Goal: Check status: Check status

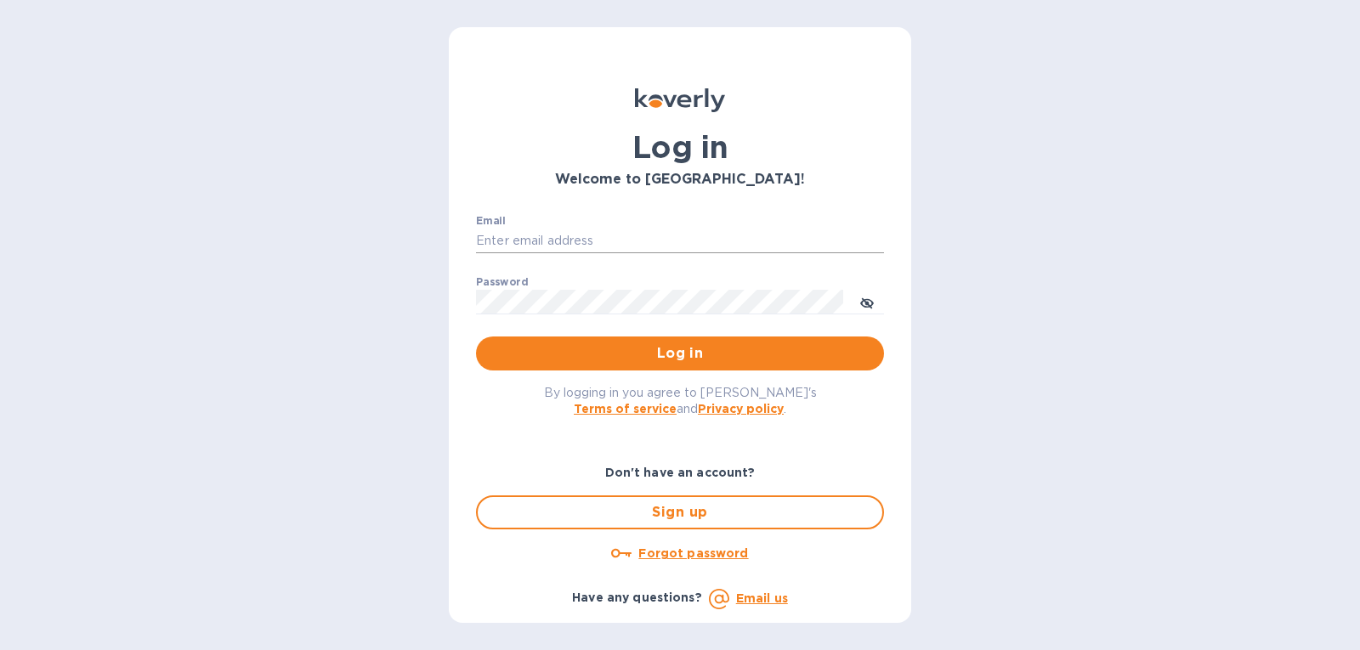
click at [733, 240] on input "Email" at bounding box center [680, 241] width 408 height 25
type input "gatewell.corp@gmail.com"
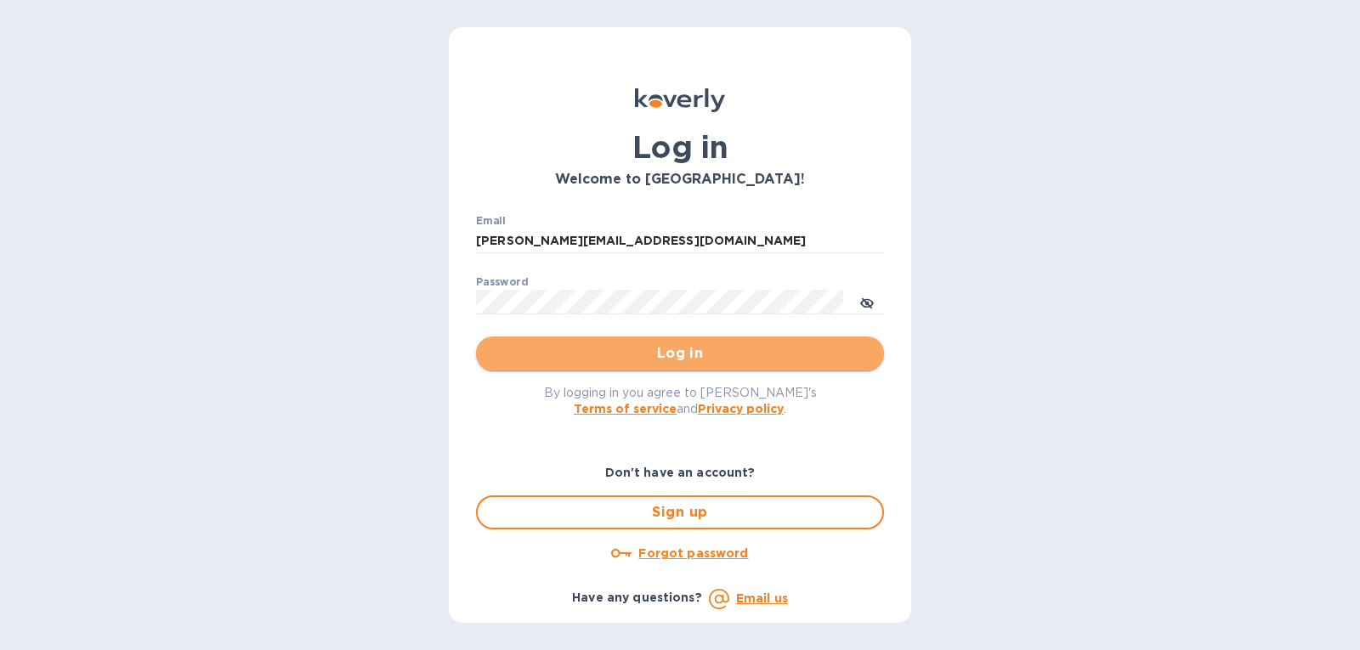
click at [586, 359] on span "Log in" at bounding box center [679, 353] width 381 height 20
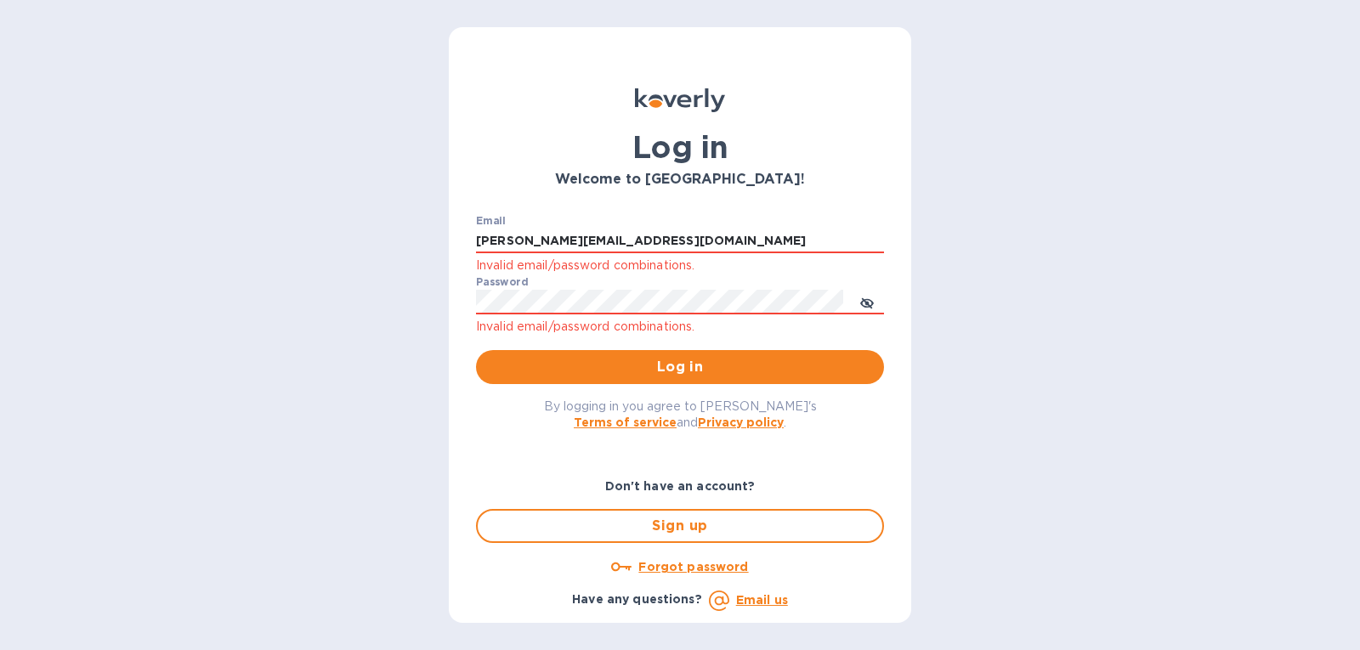
click at [682, 563] on u "Forgot password" at bounding box center [693, 567] width 110 height 14
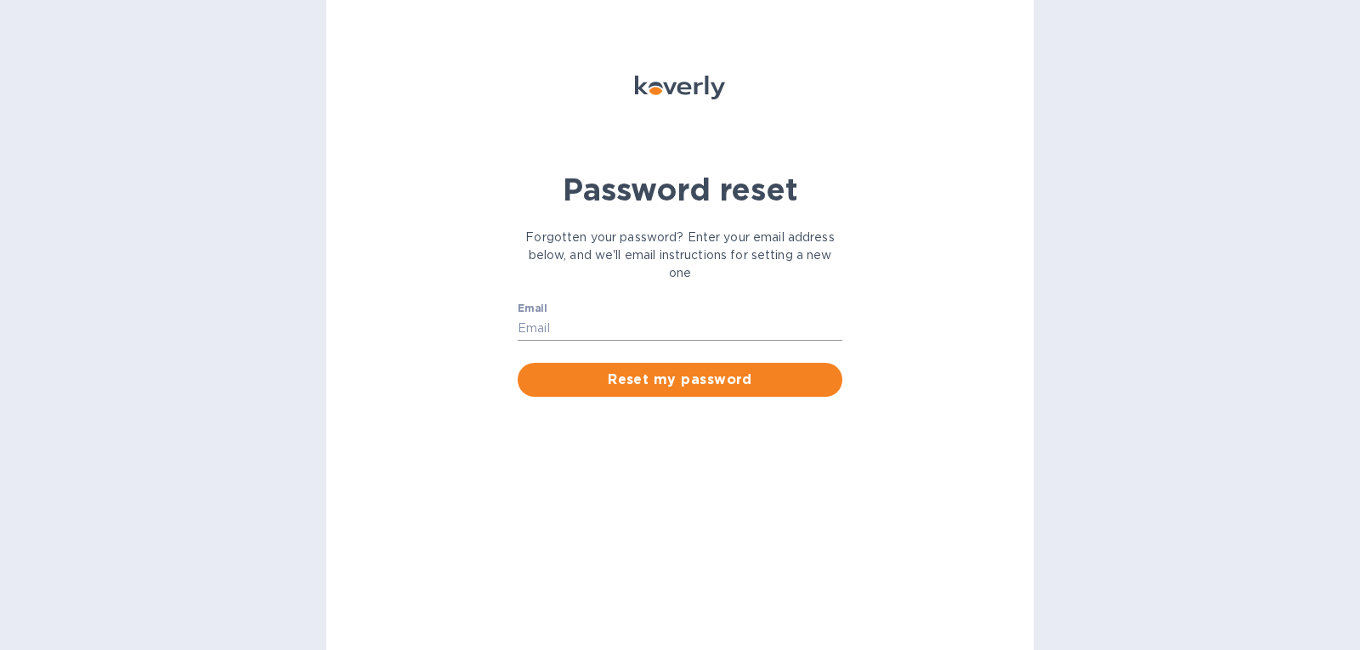
click at [646, 336] on input "Email" at bounding box center [679, 328] width 325 height 25
click at [598, 314] on div "Email ​" at bounding box center [679, 333] width 325 height 61
click at [597, 331] on input "Email" at bounding box center [679, 328] width 325 height 25
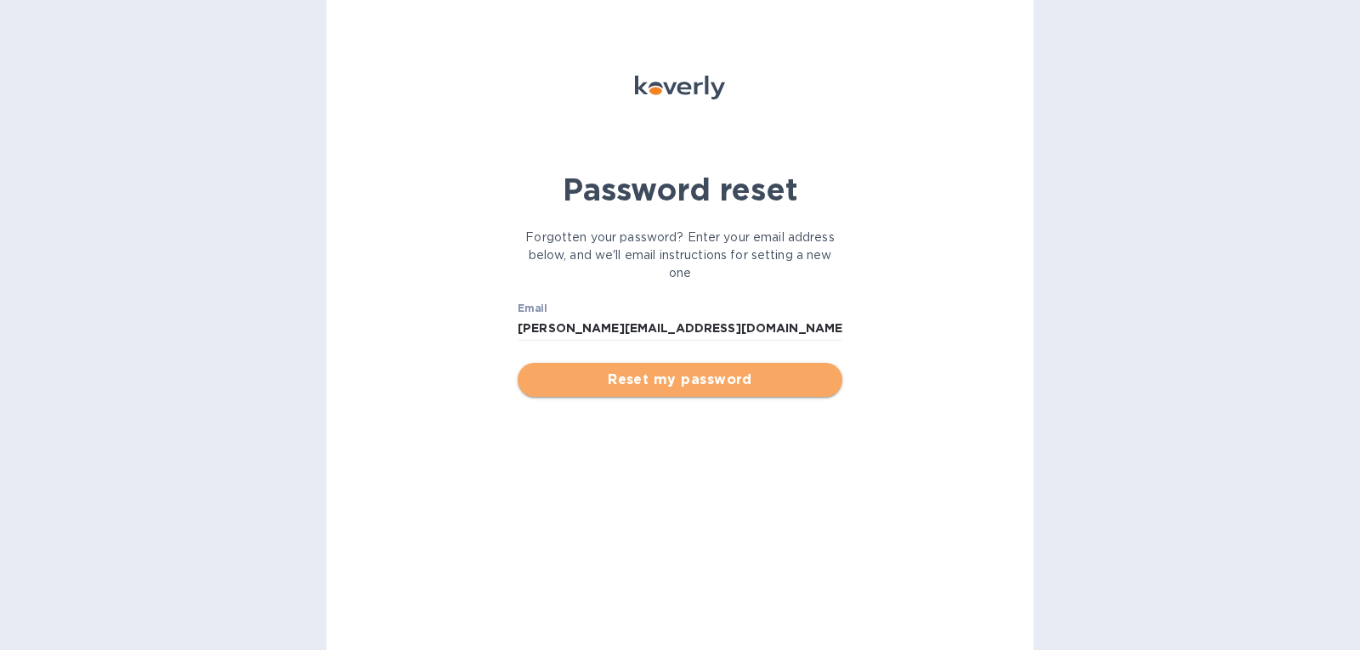
click at [625, 396] on button "Reset my password" at bounding box center [679, 380] width 325 height 34
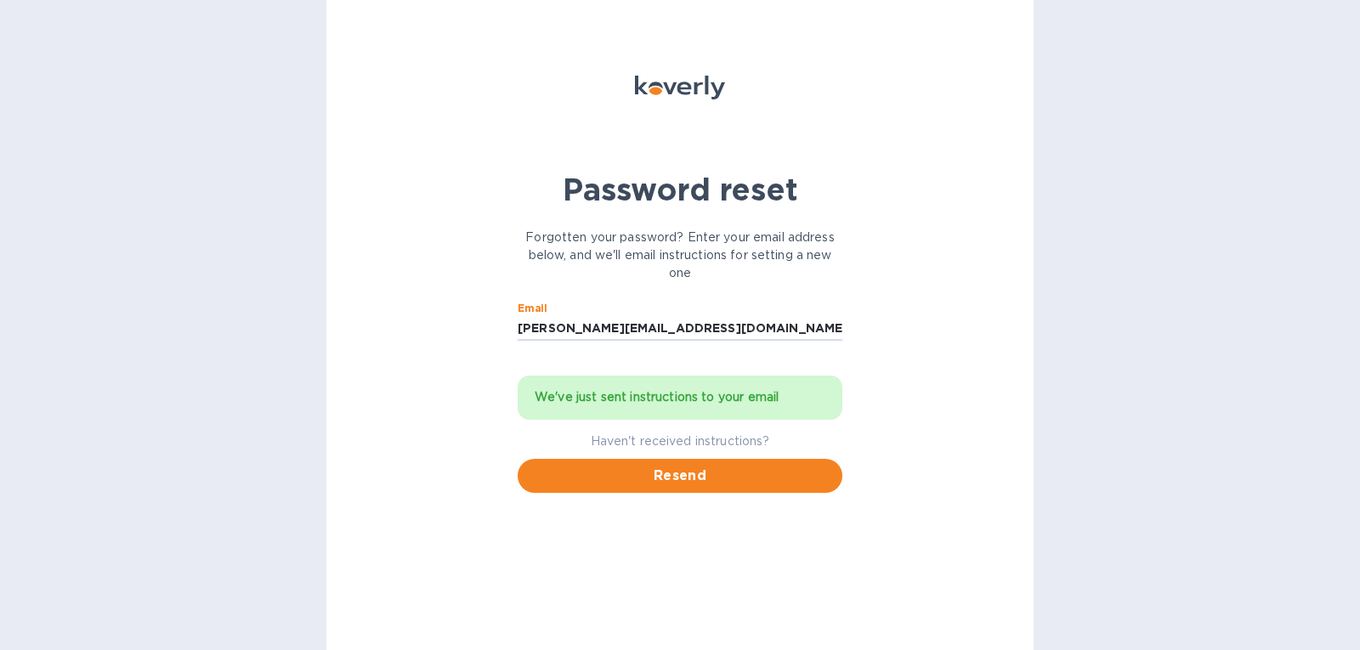
drag, startPoint x: 718, startPoint y: 331, endPoint x: 479, endPoint y: 352, distance: 239.7
click at [479, 352] on div "Password reset Forgotten your password? Enter your email address below, and we'…" at bounding box center [679, 325] width 707 height 650
type input "gatewell.corp@gmail.com"
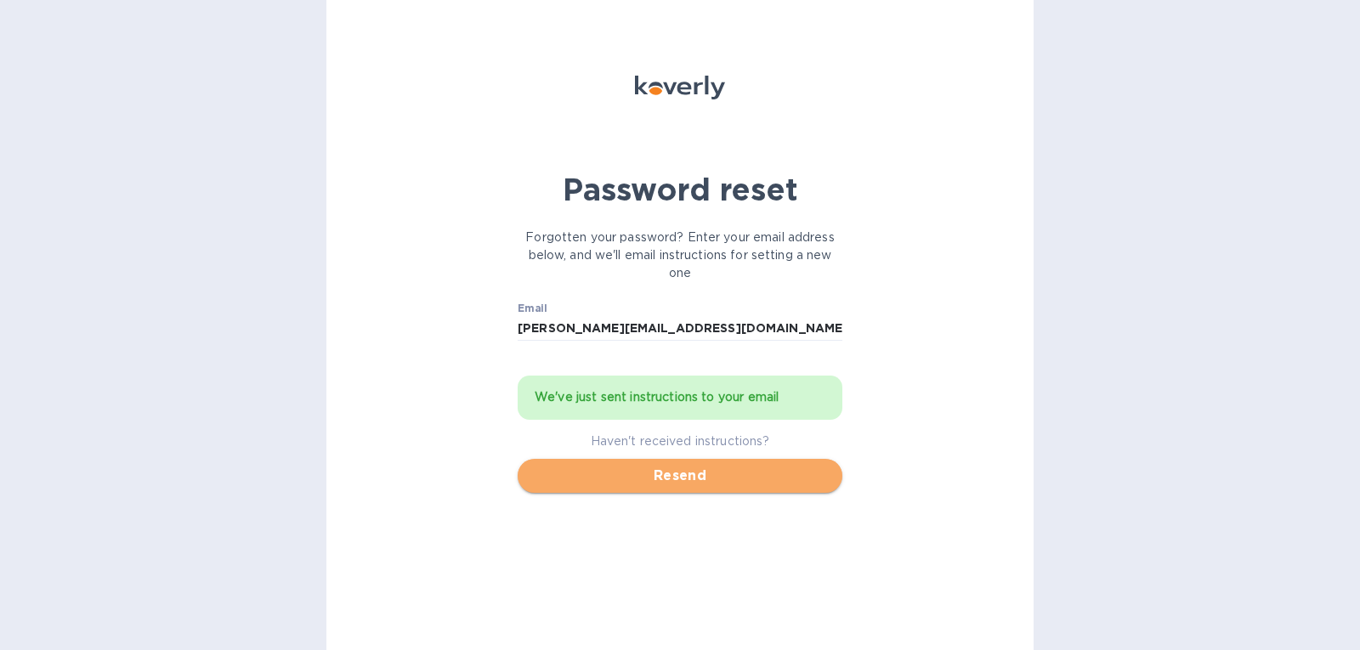
click at [649, 480] on span "Resend" at bounding box center [679, 476] width 297 height 20
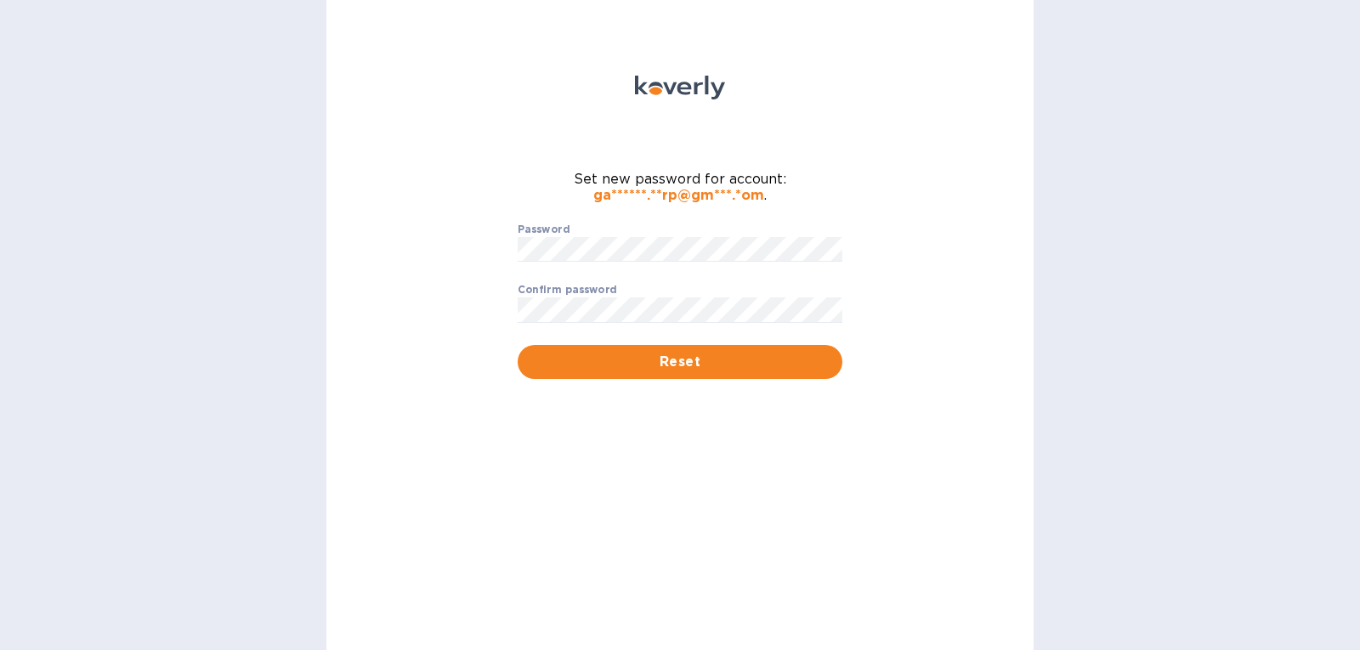
click at [599, 265] on p "​" at bounding box center [679, 274] width 325 height 20
click at [595, 368] on span "Reset" at bounding box center [679, 362] width 297 height 20
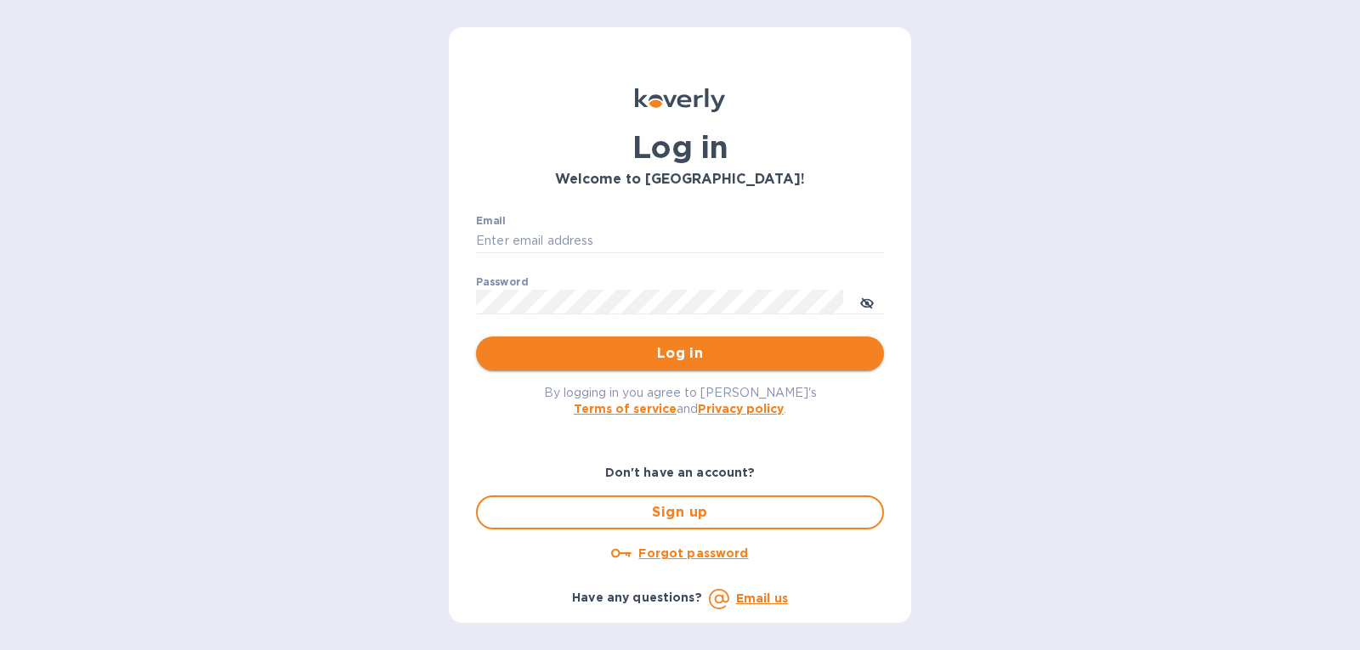
click at [595, 367] on button "Log in" at bounding box center [680, 353] width 408 height 34
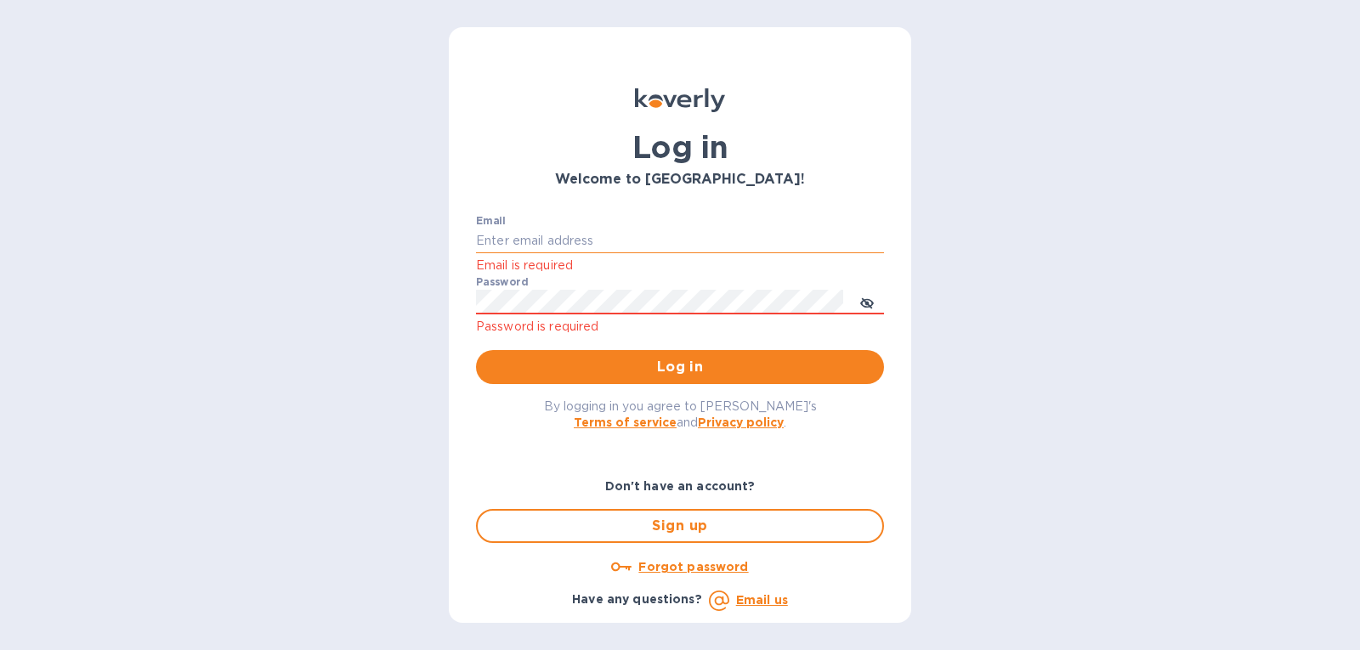
click at [602, 234] on input "Email" at bounding box center [680, 241] width 408 height 25
type input "gatewell.corp@gmail.com"
click at [659, 315] on div "Password Password is required" at bounding box center [680, 306] width 408 height 61
click at [633, 358] on span "Log in" at bounding box center [679, 367] width 381 height 20
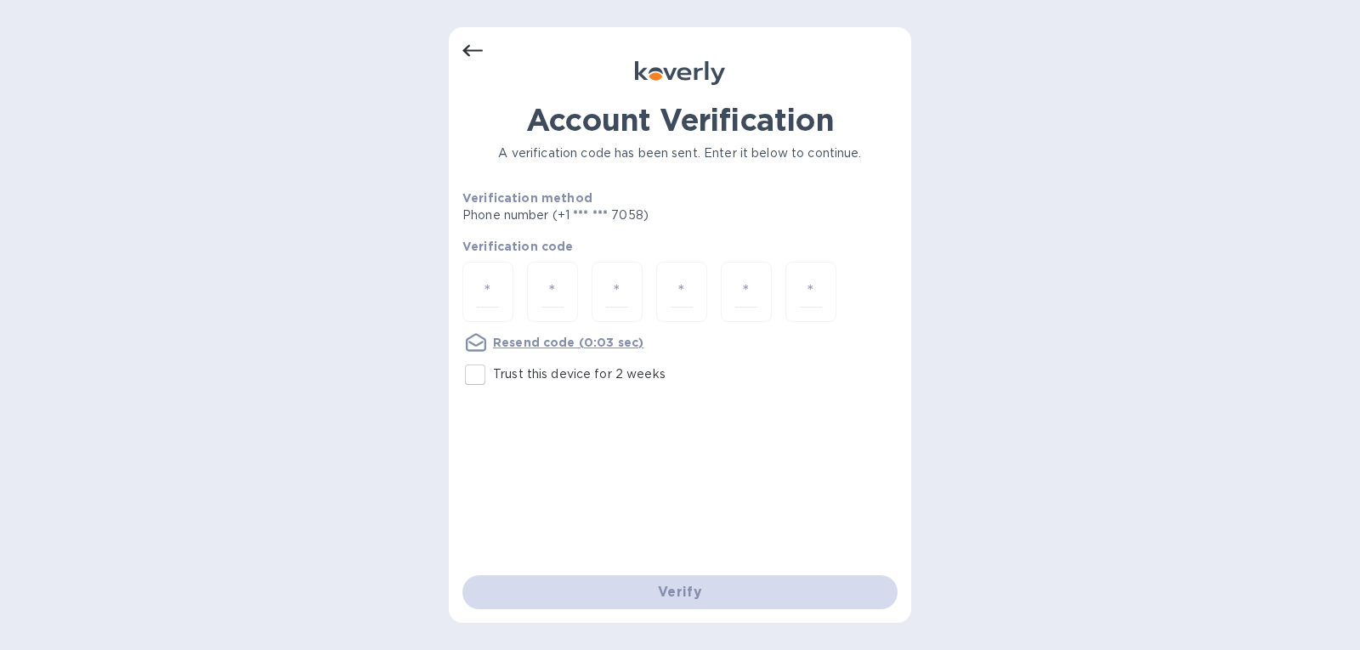
click at [587, 264] on div at bounding box center [679, 294] width 435 height 64
click at [499, 290] on div at bounding box center [487, 292] width 51 height 60
type input "3"
type input "6"
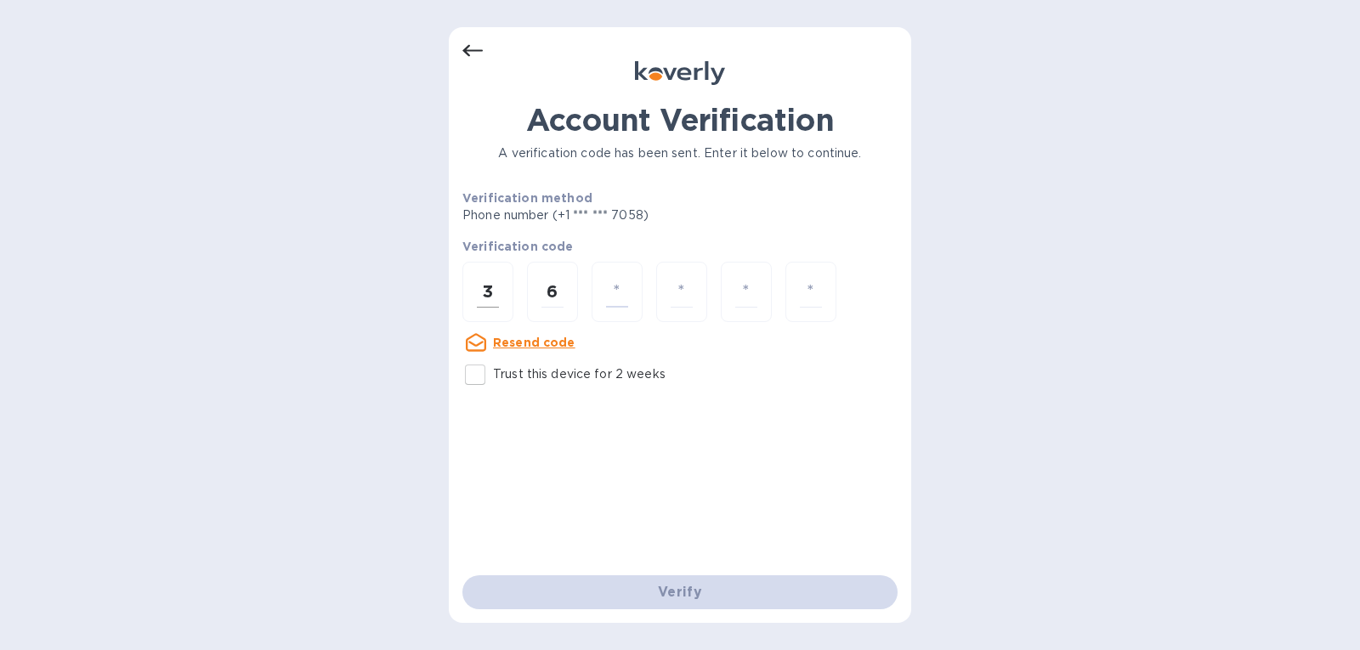
type input "8"
type input "6"
type input "0"
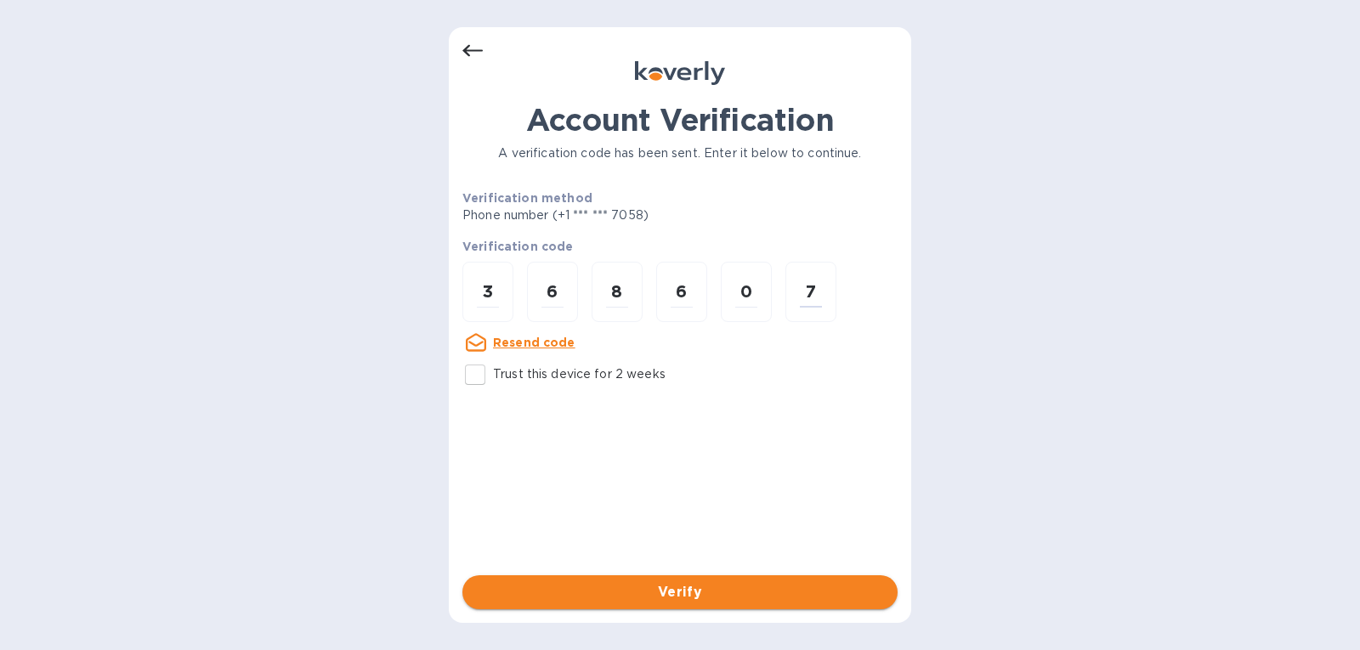
type input "7"
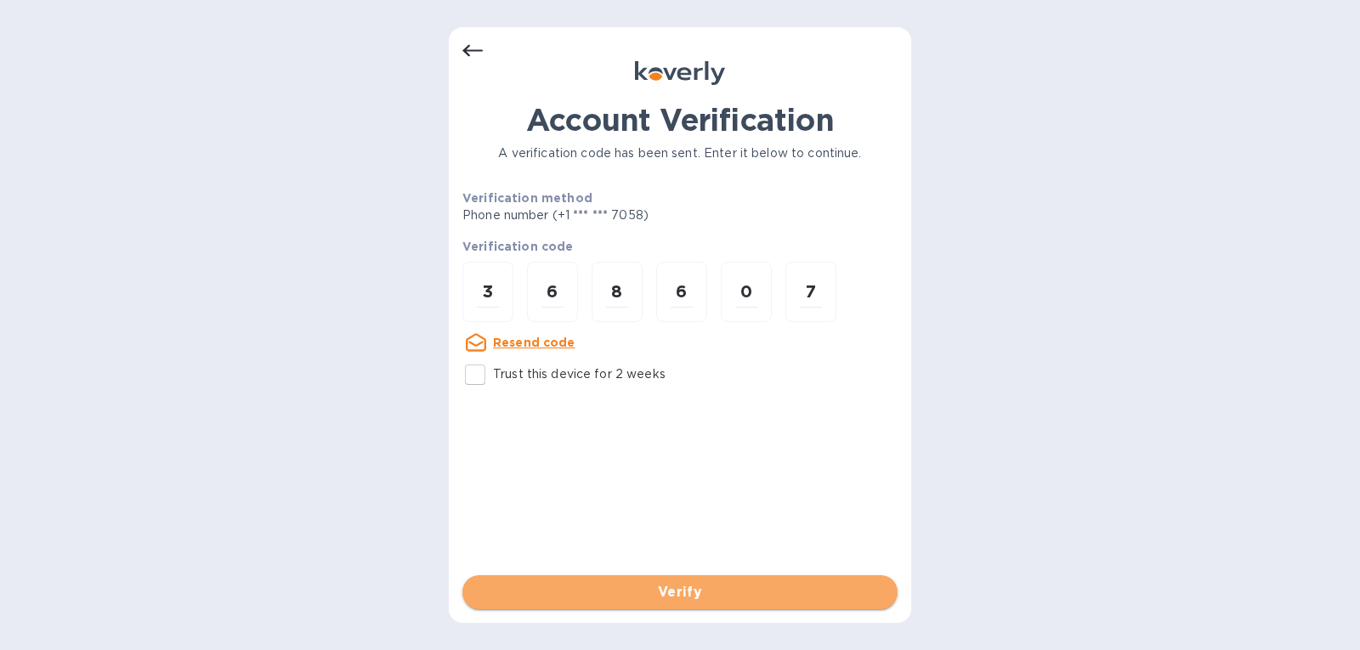
click at [596, 581] on button "Verify" at bounding box center [679, 592] width 435 height 34
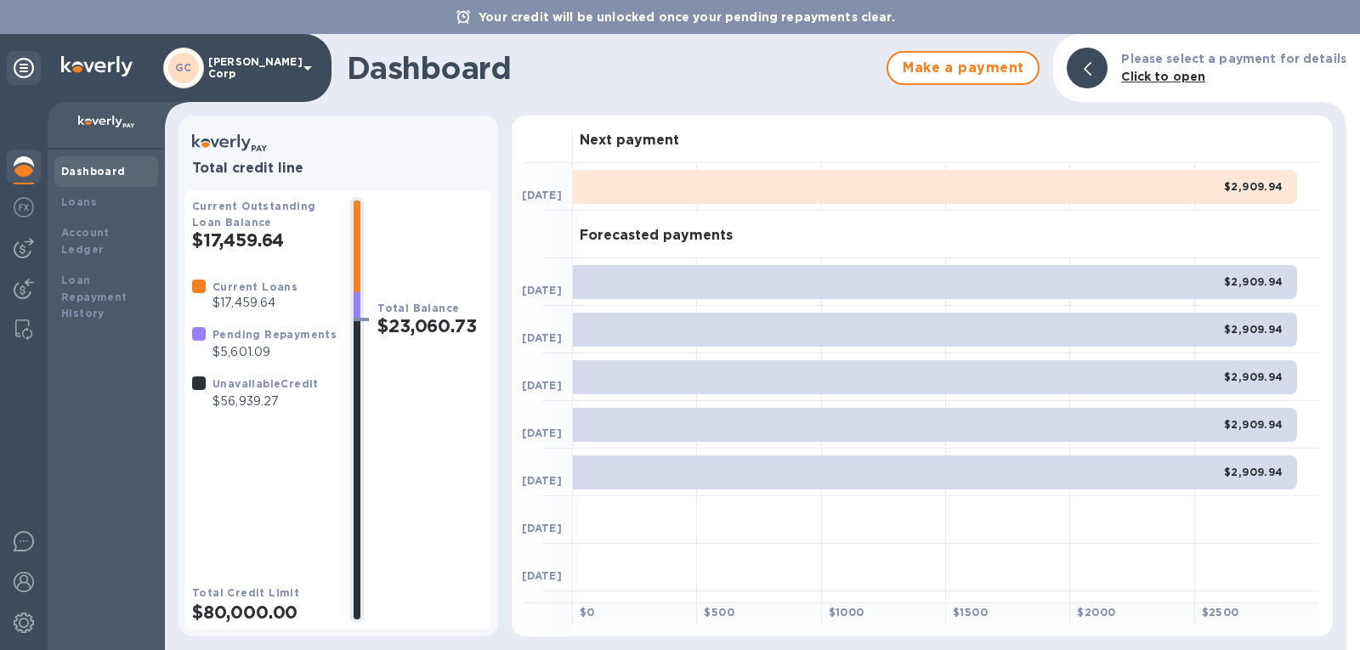
click at [246, 342] on div "Pending Repayments" at bounding box center [274, 334] width 124 height 18
click at [257, 344] on p "$5,601.09" at bounding box center [274, 352] width 124 height 18
click at [105, 166] on b "Dashboard" at bounding box center [93, 171] width 65 height 13
click at [295, 344] on p "$5,601.09" at bounding box center [274, 352] width 124 height 18
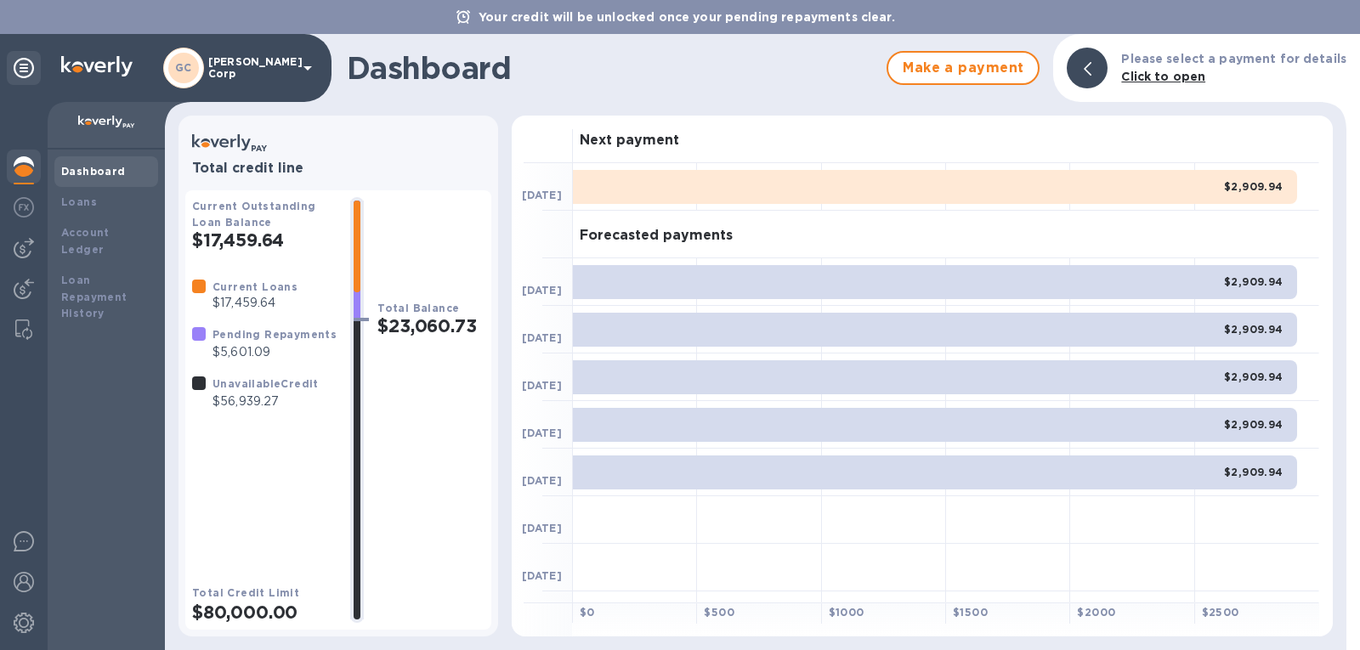
click at [244, 347] on p "$5,601.09" at bounding box center [274, 352] width 124 height 18
click at [90, 181] on div "Dashboard" at bounding box center [106, 171] width 104 height 31
click at [33, 631] on img at bounding box center [24, 623] width 20 height 20
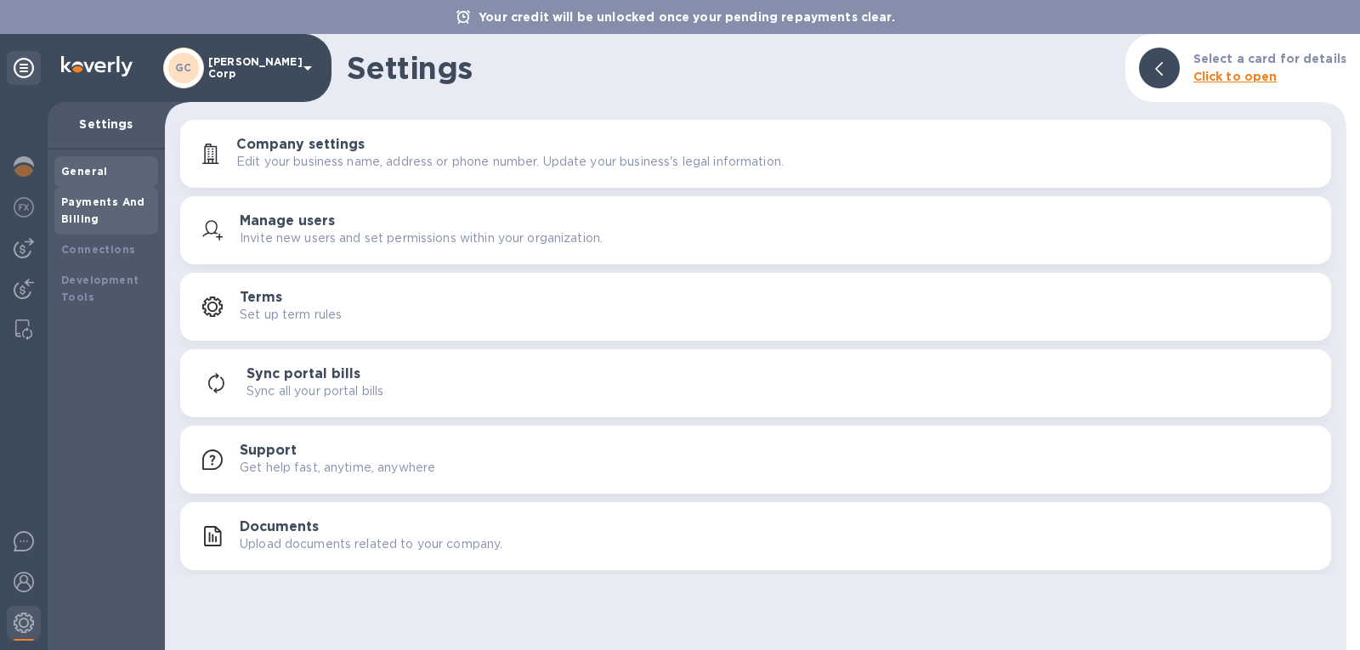
click at [152, 207] on div "Payments And Billing" at bounding box center [106, 211] width 104 height 48
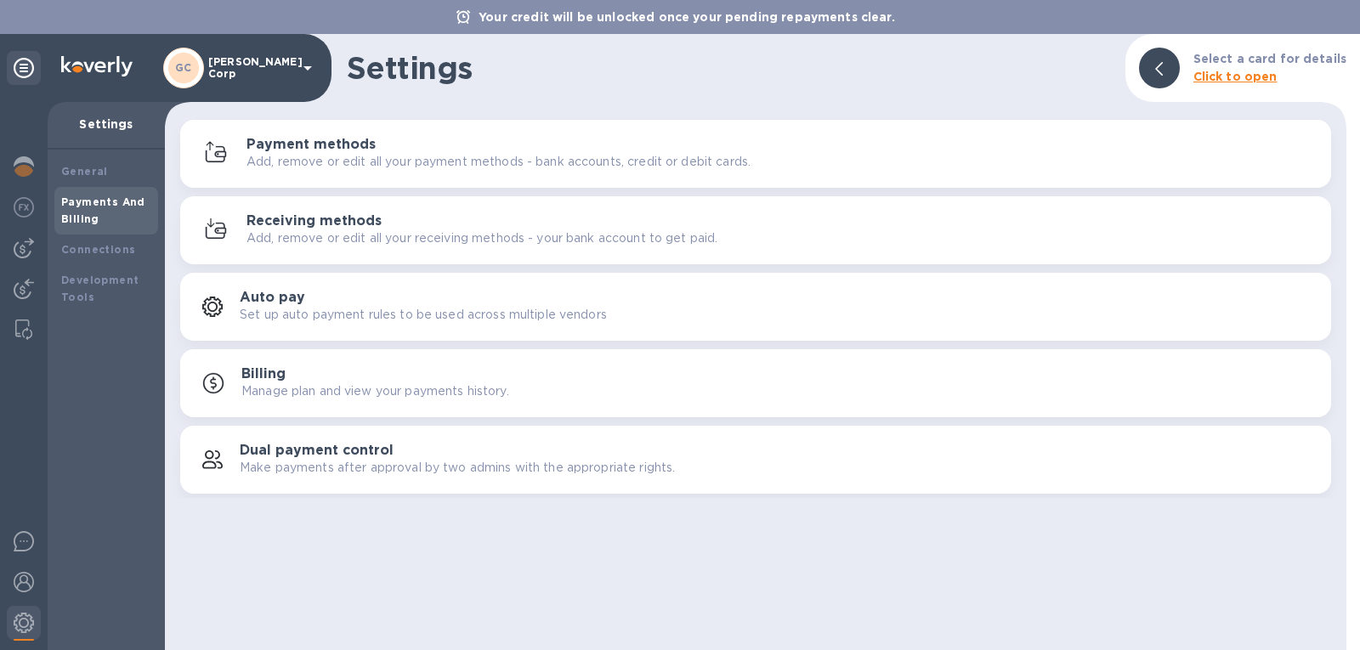
click at [311, 146] on h3 "Payment methods" at bounding box center [310, 145] width 129 height 16
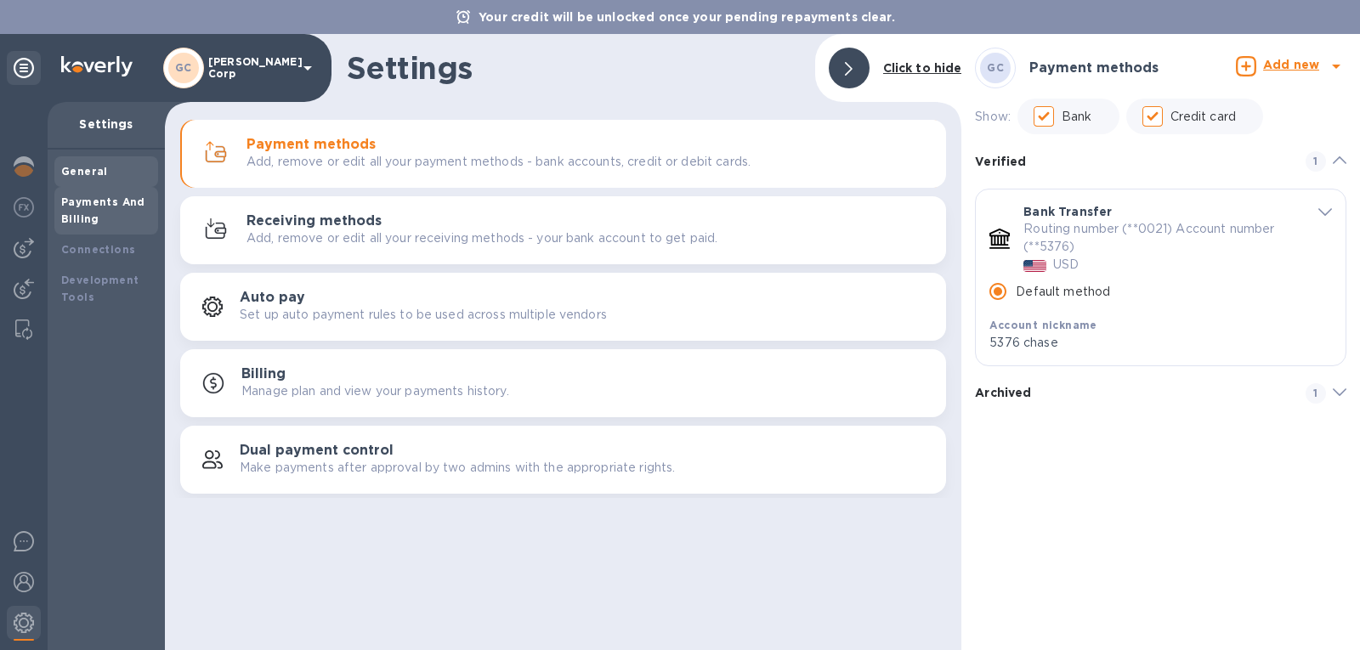
click at [68, 174] on b "General" at bounding box center [84, 171] width 47 height 13
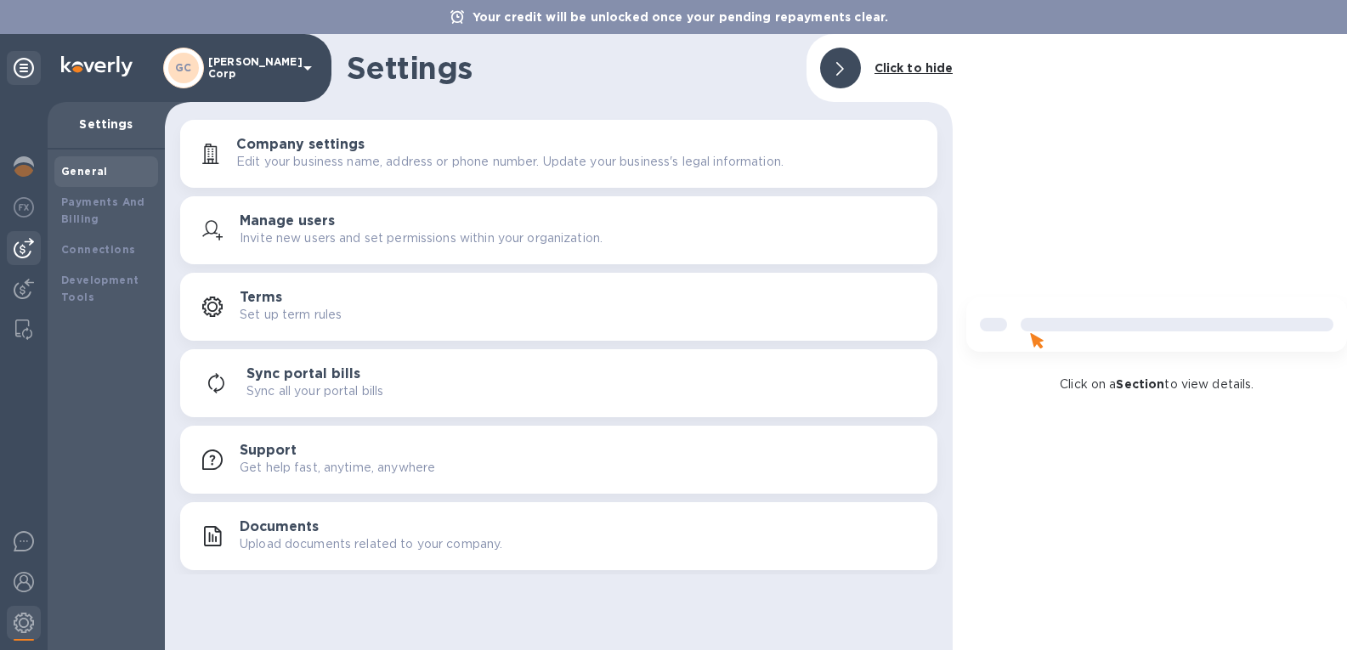
click at [22, 247] on img at bounding box center [24, 248] width 20 height 20
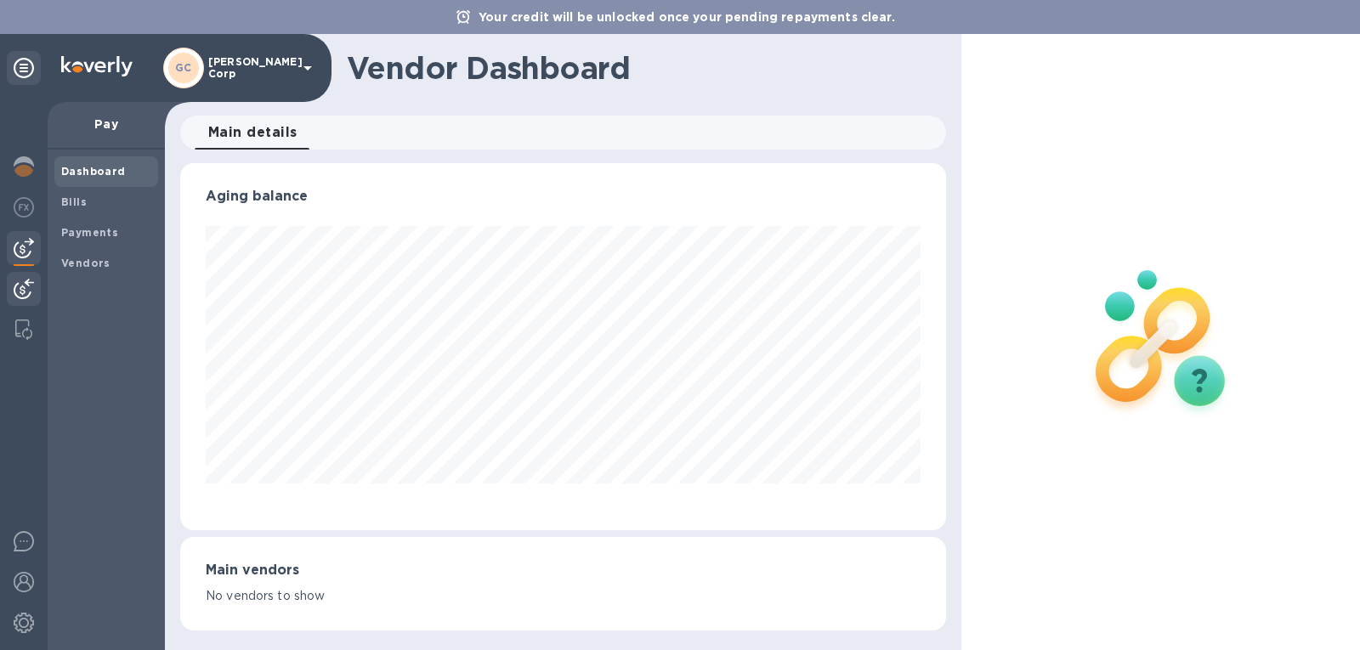
scroll to position [367, 766]
click at [25, 291] on img at bounding box center [24, 289] width 20 height 20
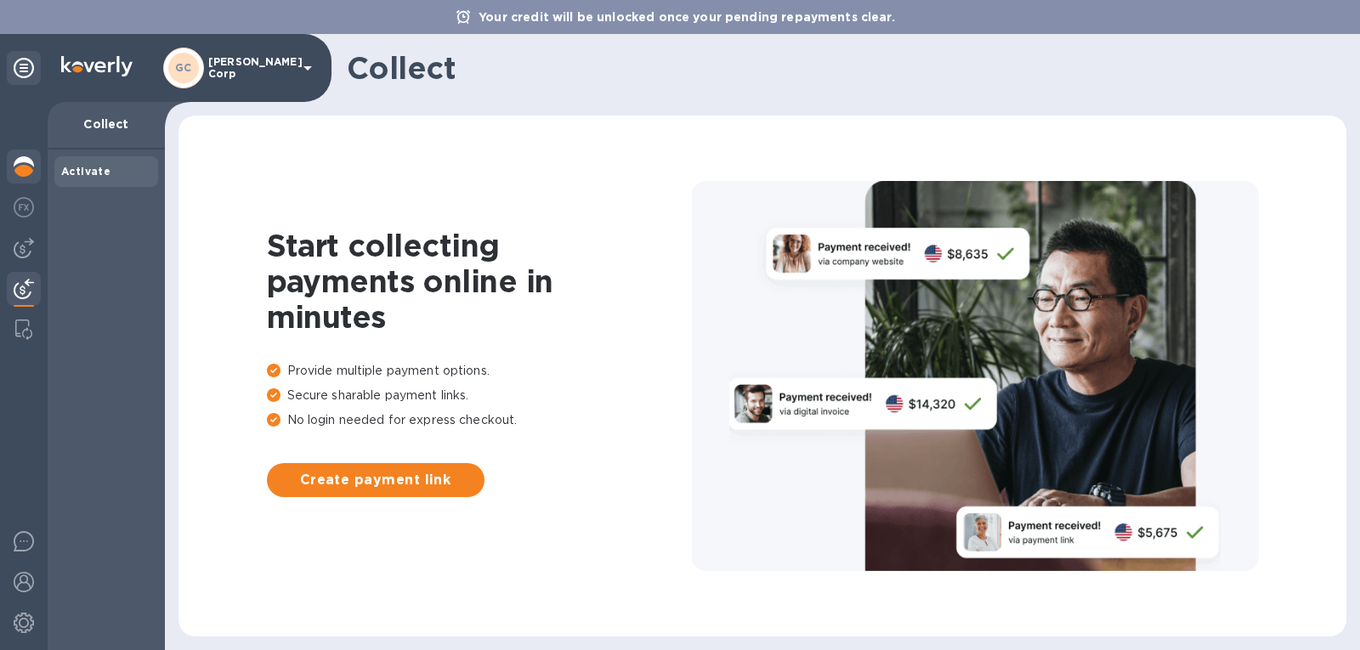
click at [33, 160] on img at bounding box center [24, 166] width 20 height 20
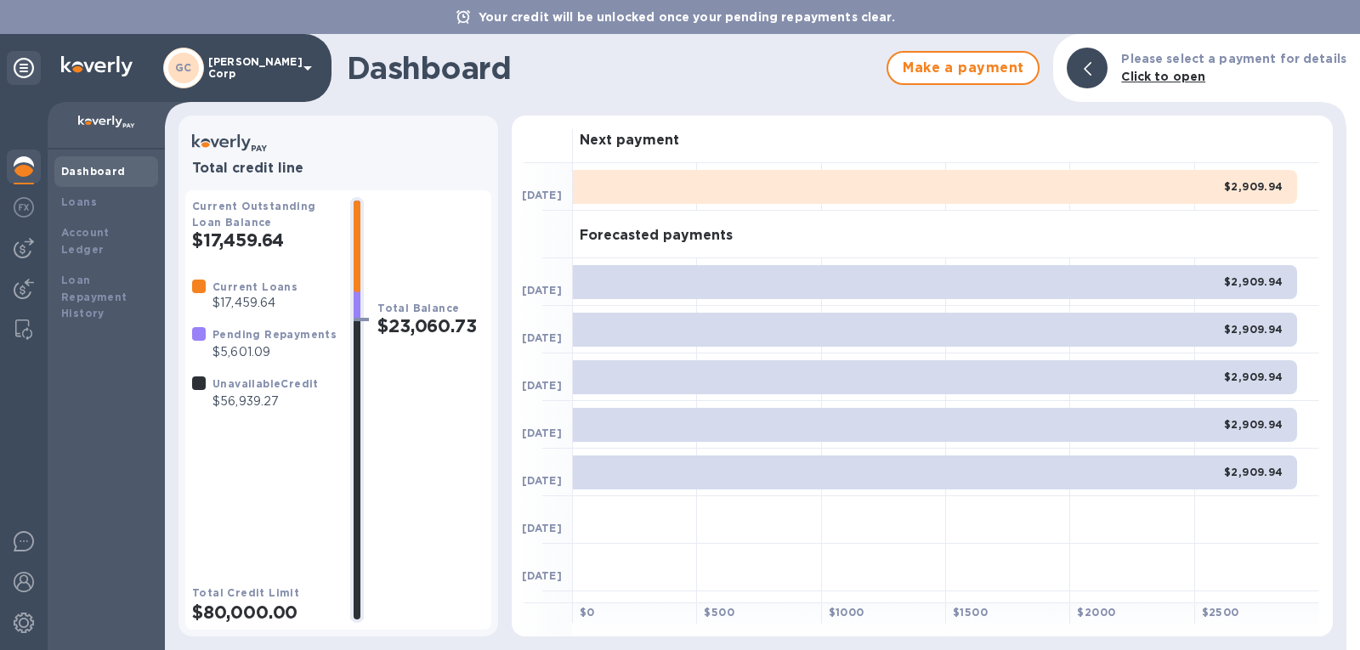
click at [1184, 87] on div "Please select a payment for details Click to open" at bounding box center [1233, 67] width 239 height 49
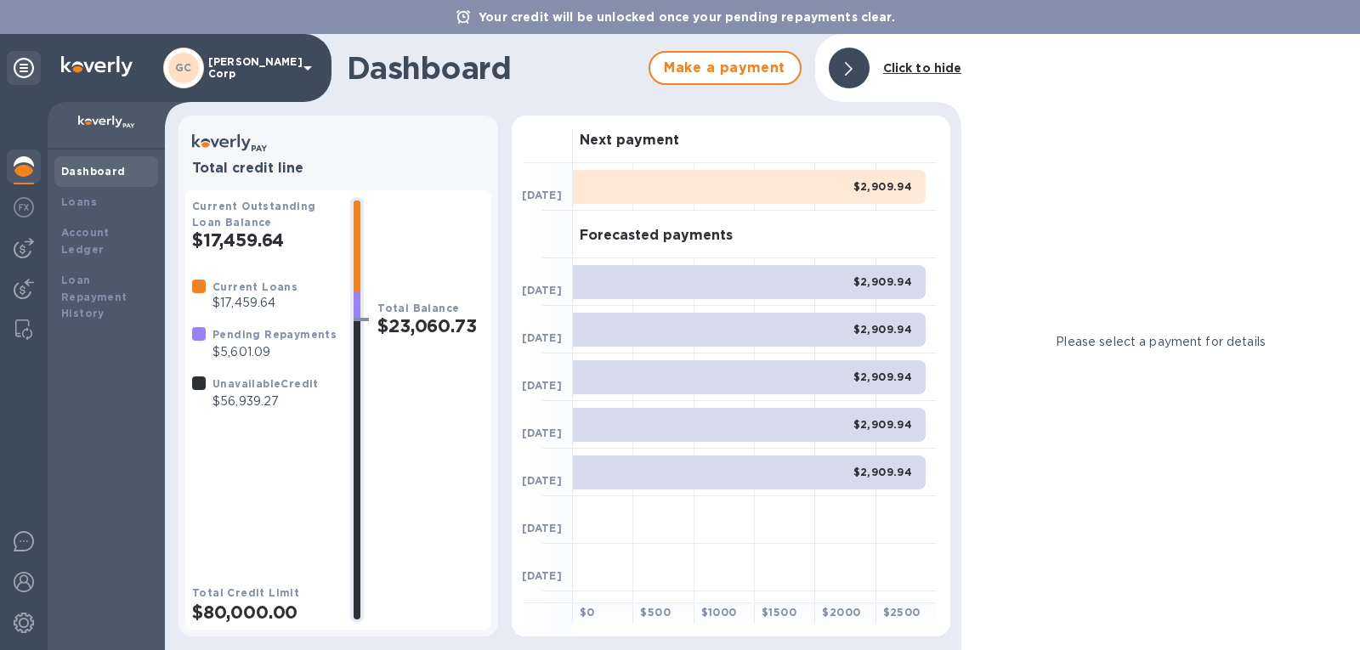
click at [268, 341] on b "Pending Repayments" at bounding box center [274, 334] width 124 height 13
click at [190, 325] on div at bounding box center [199, 343] width 20 height 42
click at [100, 231] on b "Account Ledger" at bounding box center [85, 241] width 48 height 30
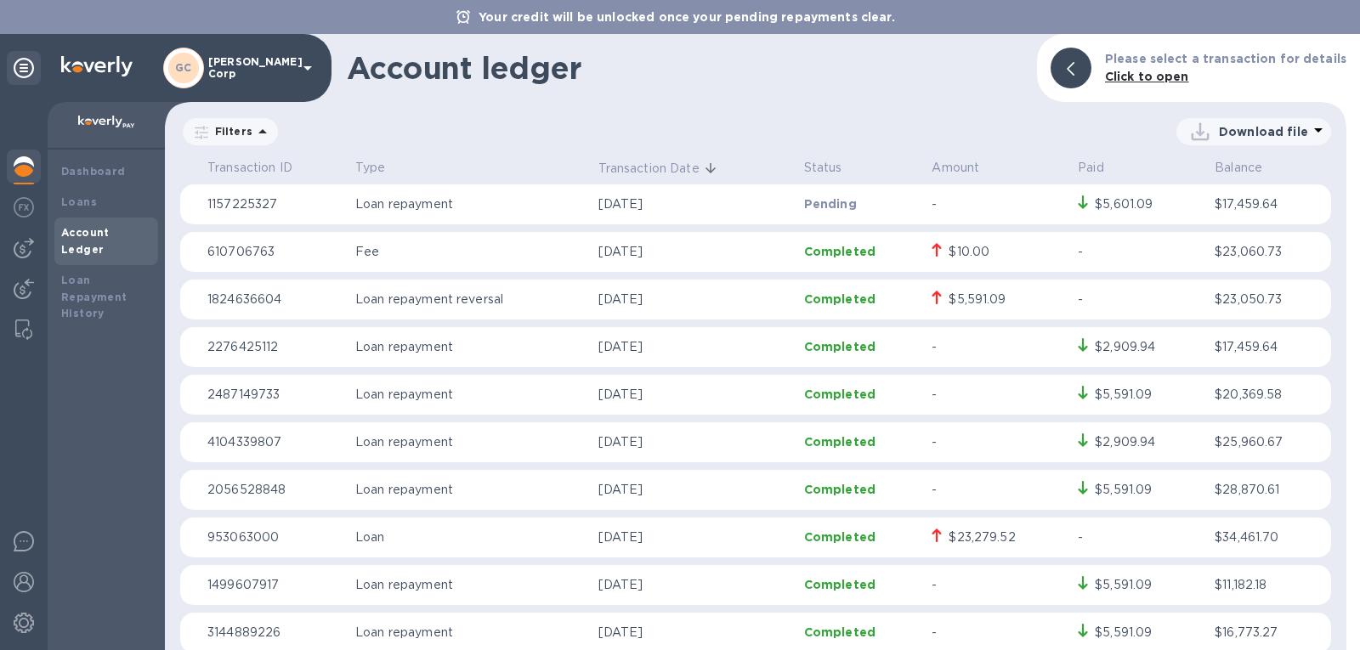
click at [427, 205] on p "Loan repayment" at bounding box center [469, 204] width 229 height 18
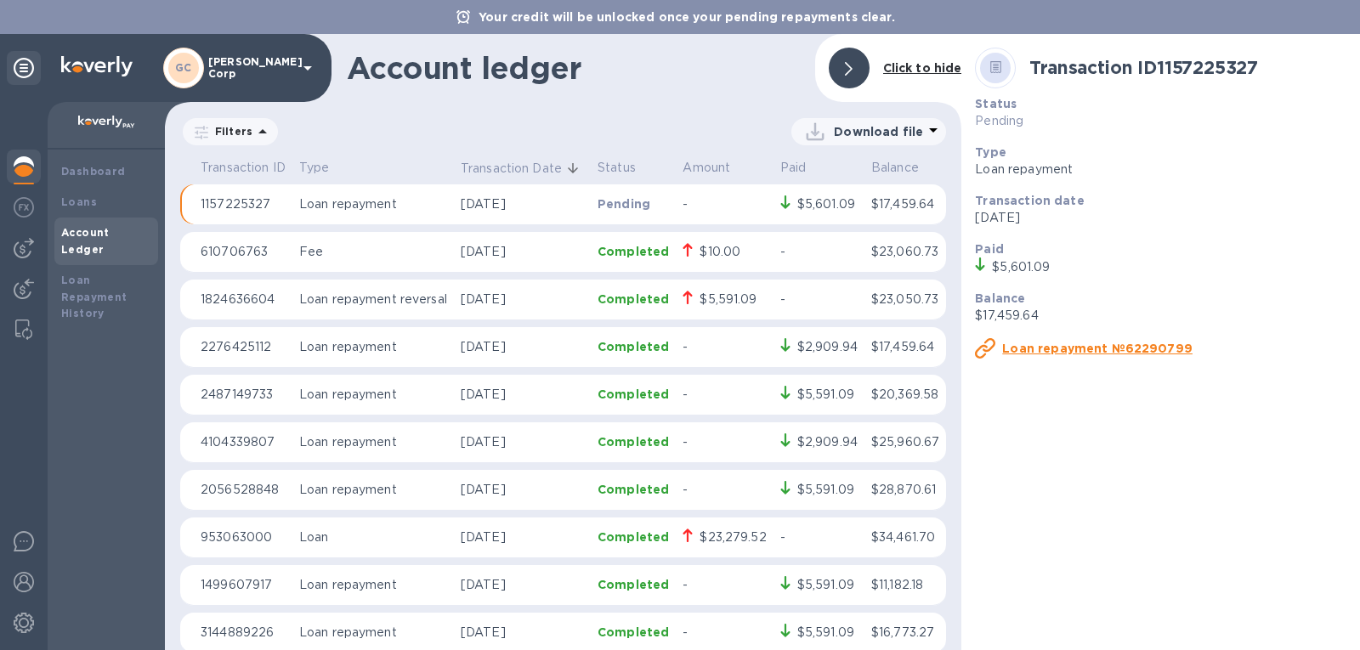
click at [1078, 353] on u "Loan repayment №62290799" at bounding box center [1097, 349] width 190 height 14
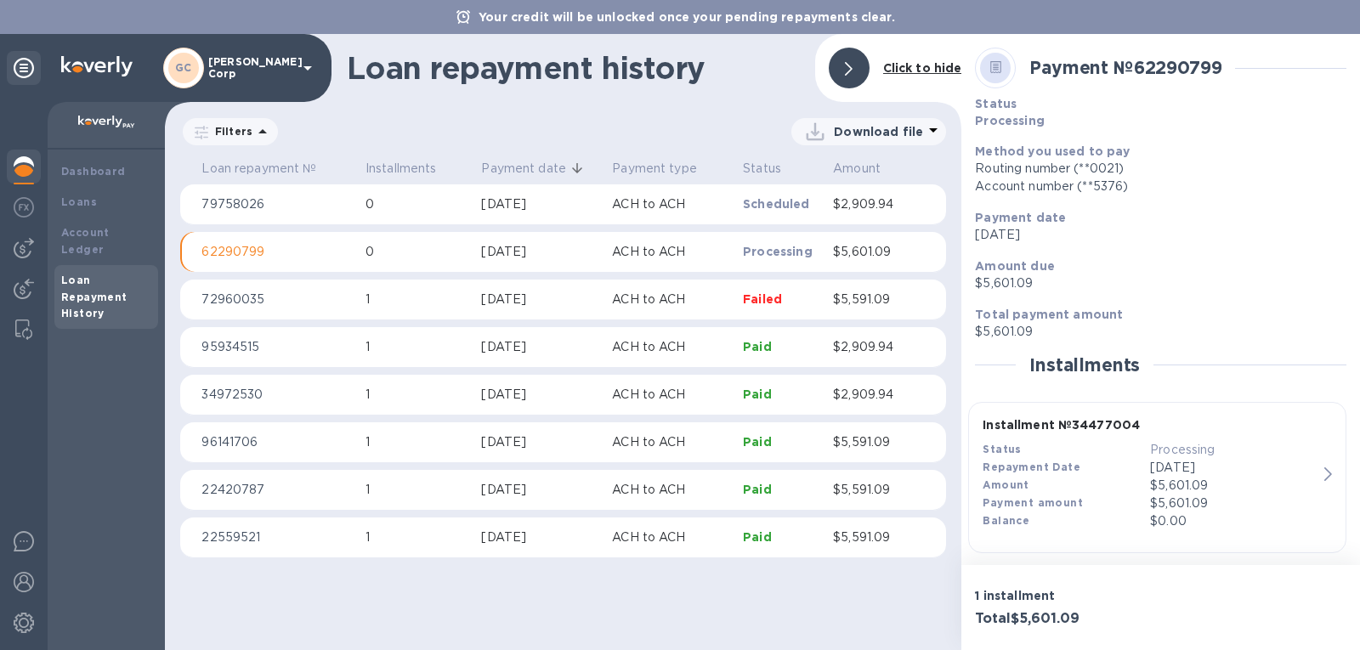
scroll to position [10, 0]
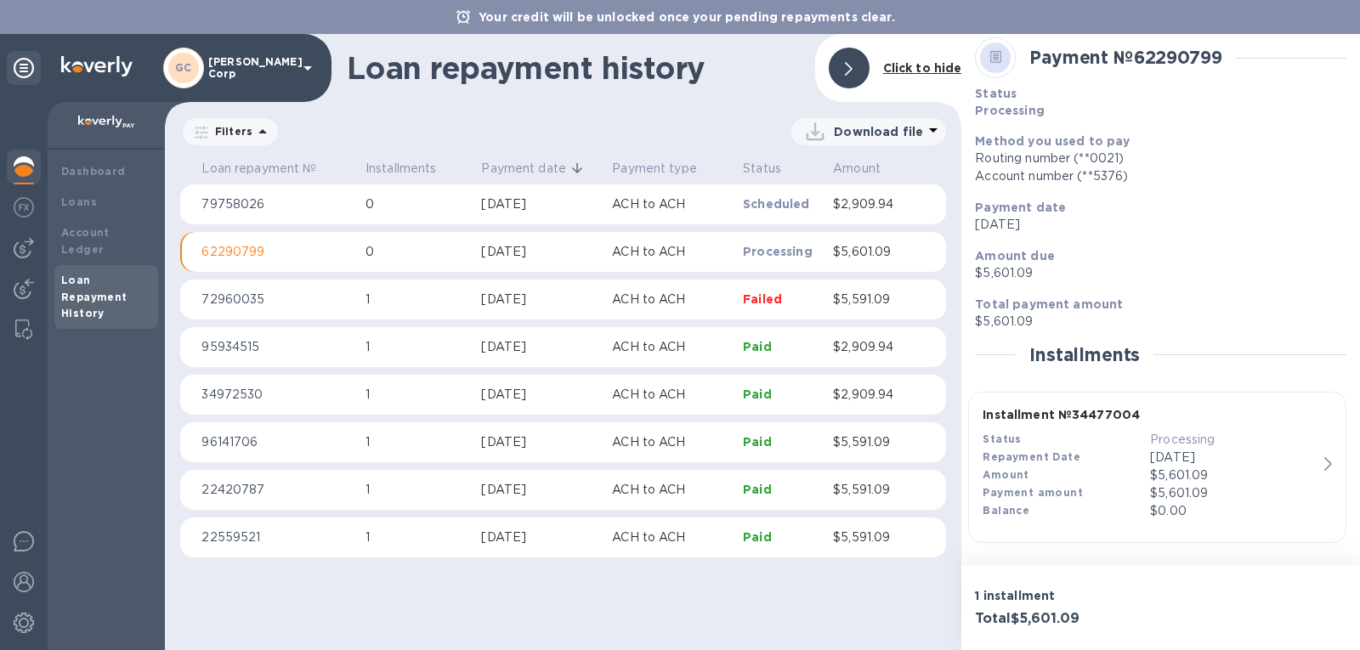
click at [1086, 171] on div "Account number (**5376)" at bounding box center [1160, 176] width 371 height 18
click at [313, 260] on p "62290799" at bounding box center [276, 252] width 150 height 18
click at [242, 255] on p "62290799" at bounding box center [276, 252] width 150 height 18
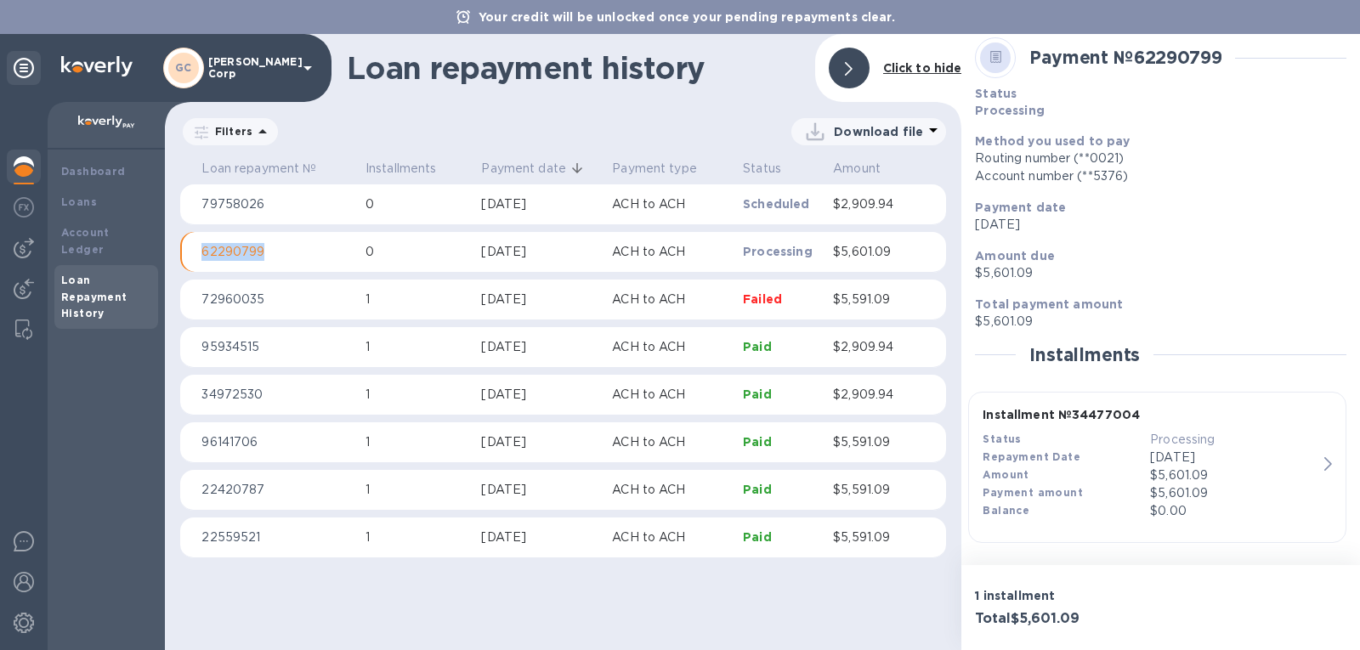
click at [242, 255] on p "62290799" at bounding box center [276, 252] width 150 height 18
click at [785, 262] on td "Processing" at bounding box center [781, 252] width 90 height 41
click at [731, 244] on td "ACH to ACH" at bounding box center [670, 252] width 131 height 41
click at [568, 252] on div "[DATE]" at bounding box center [539, 252] width 117 height 18
click at [325, 231] on table "Loan repayment № Installments Payment date Payment type Status Amount 79758026 …" at bounding box center [563, 364] width 766 height 419
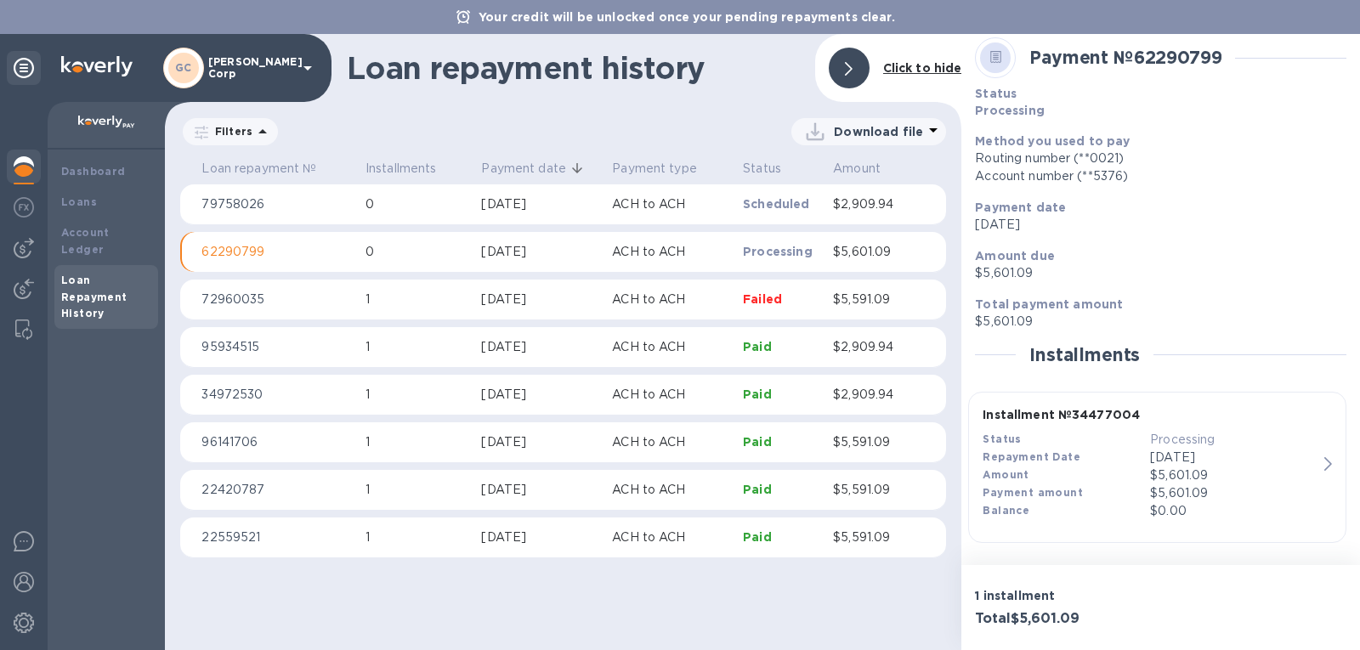
click at [249, 242] on td "62290799" at bounding box center [277, 252] width 164 height 41
click at [265, 207] on p "79758026" at bounding box center [276, 204] width 150 height 18
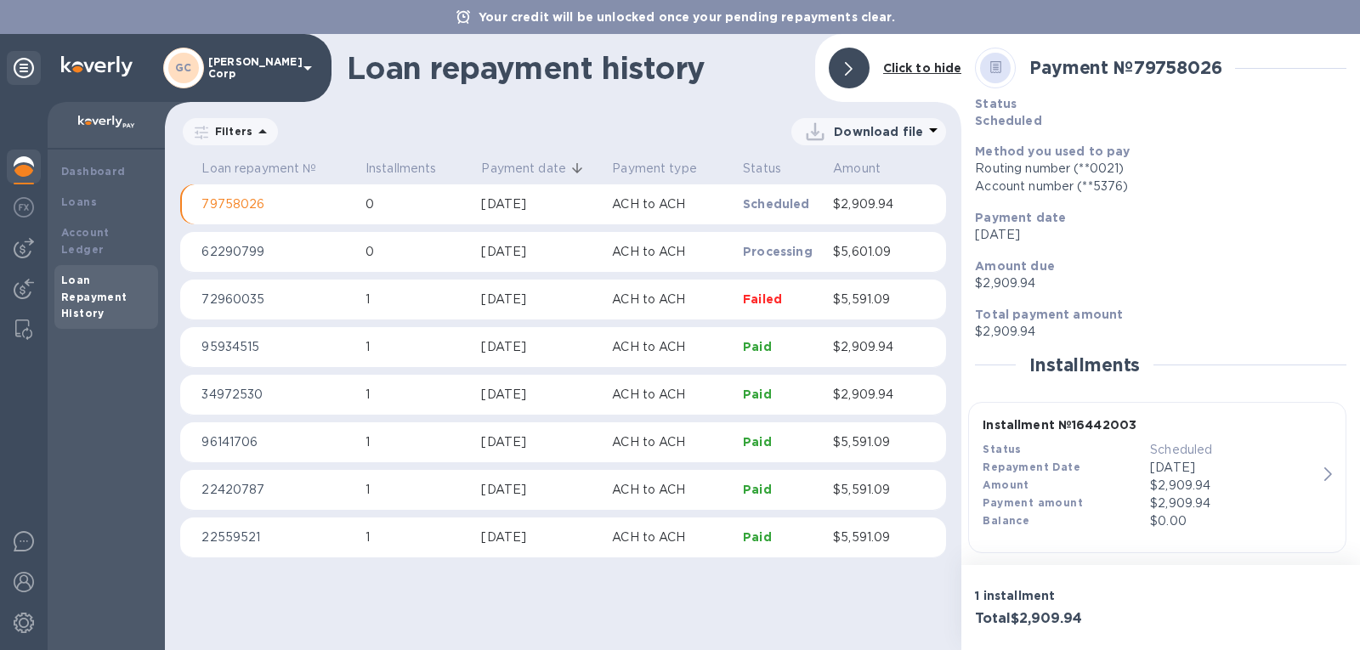
click at [267, 257] on p "62290799" at bounding box center [276, 252] width 150 height 18
click at [1308, 472] on p "[DATE]" at bounding box center [1233, 468] width 167 height 18
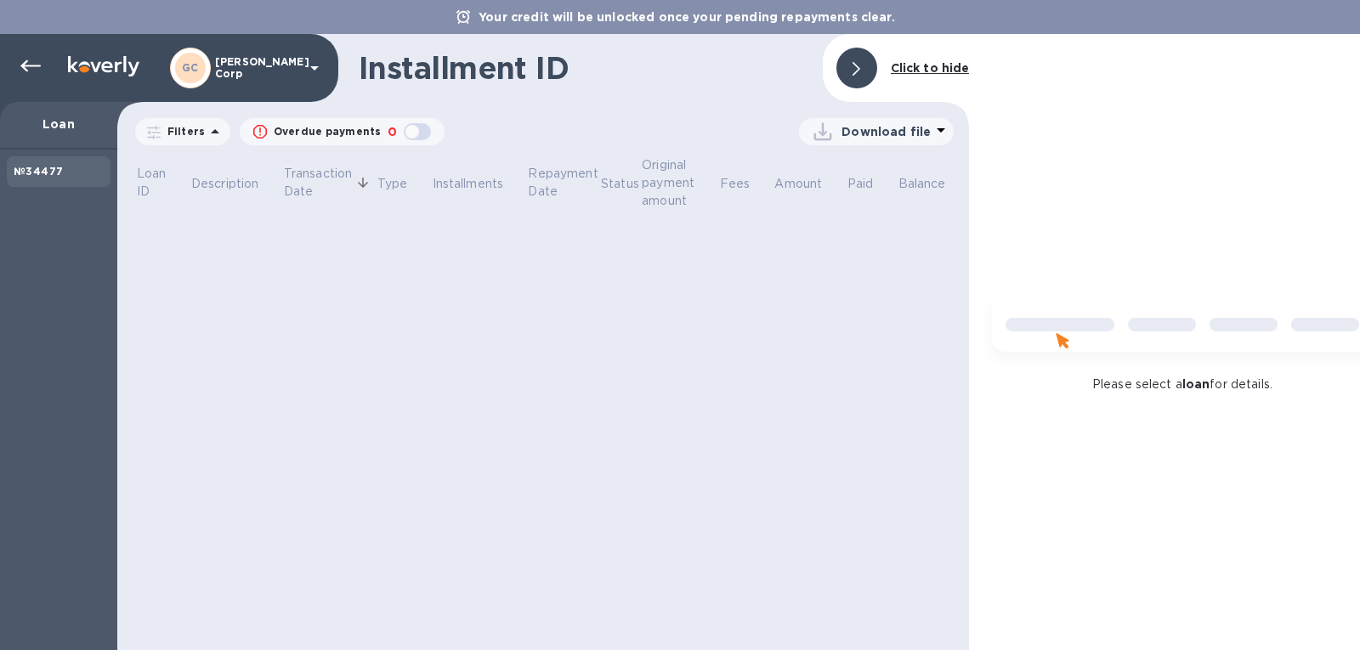
click at [1315, 491] on div "Please select a loan for details." at bounding box center [1182, 342] width 426 height 616
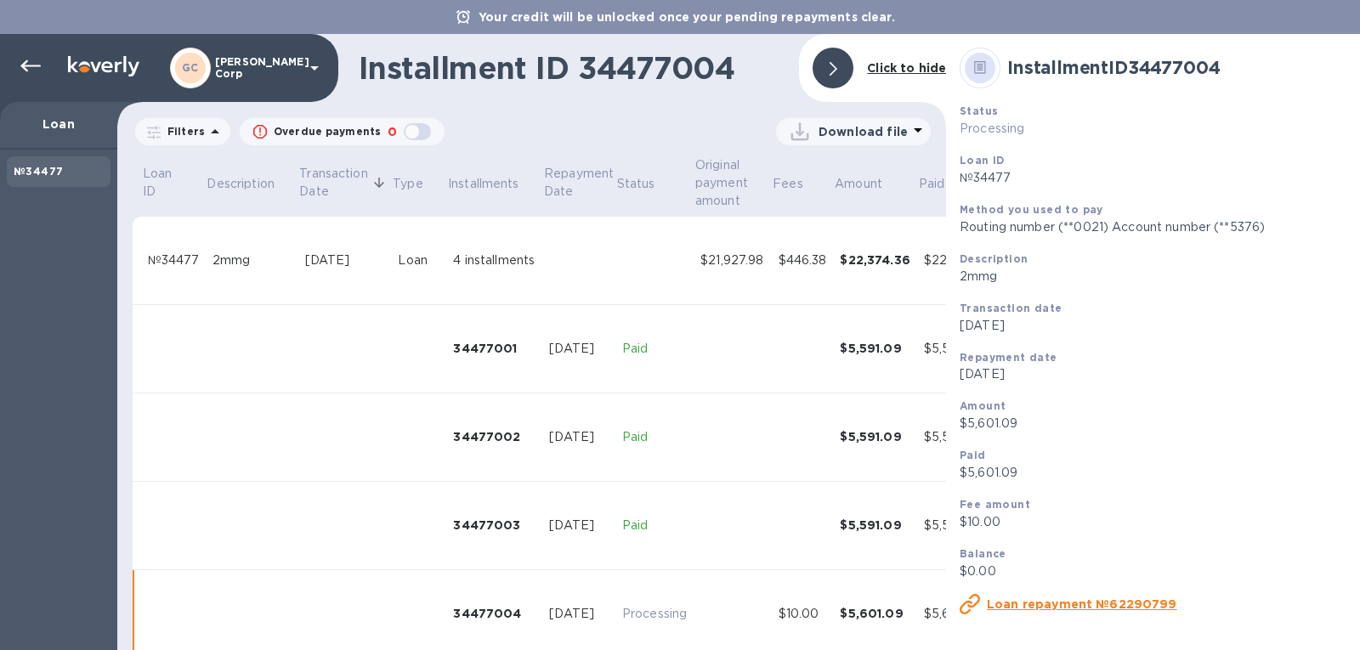
click at [459, 13] on div "Your credit will be unlocked once your pending repayments clear." at bounding box center [680, 17] width 1360 height 34
click at [466, 19] on icon at bounding box center [463, 17] width 14 height 14
click at [31, 71] on icon at bounding box center [30, 66] width 20 height 20
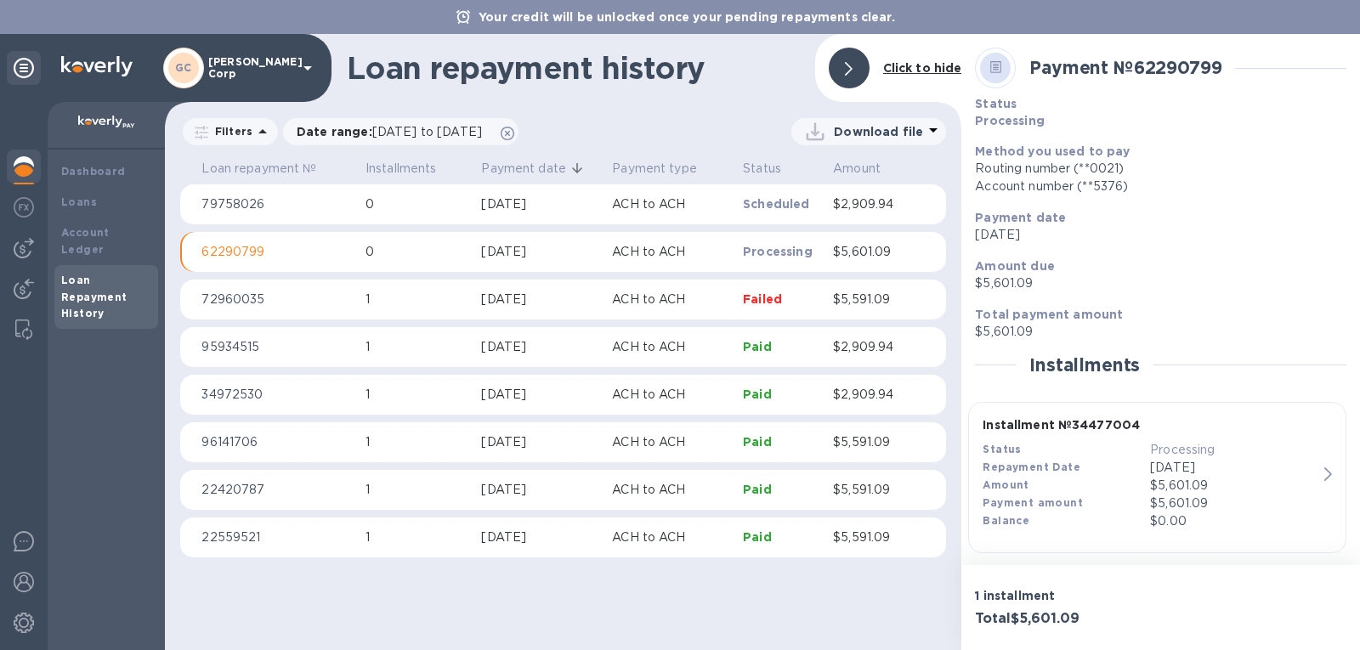
click at [464, 8] on span at bounding box center [463, 16] width 14 height 16
click at [13, 204] on div at bounding box center [24, 208] width 34 height 37
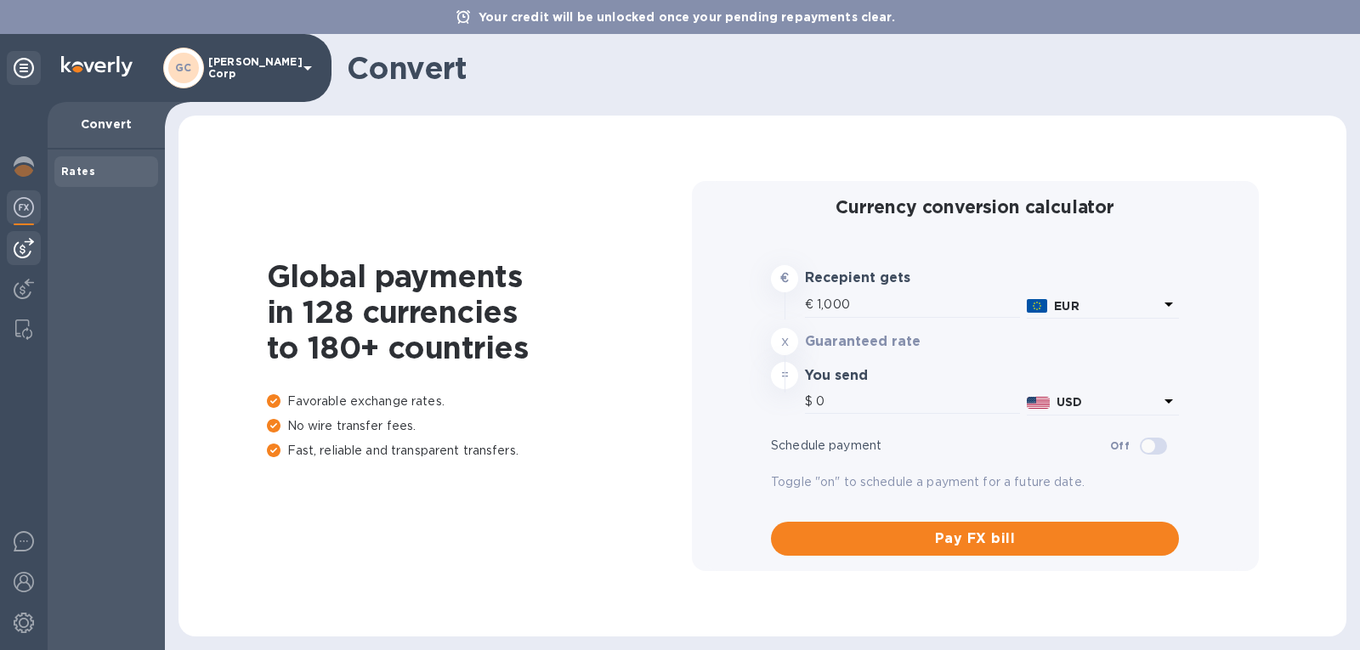
click at [21, 259] on div at bounding box center [24, 248] width 34 height 34
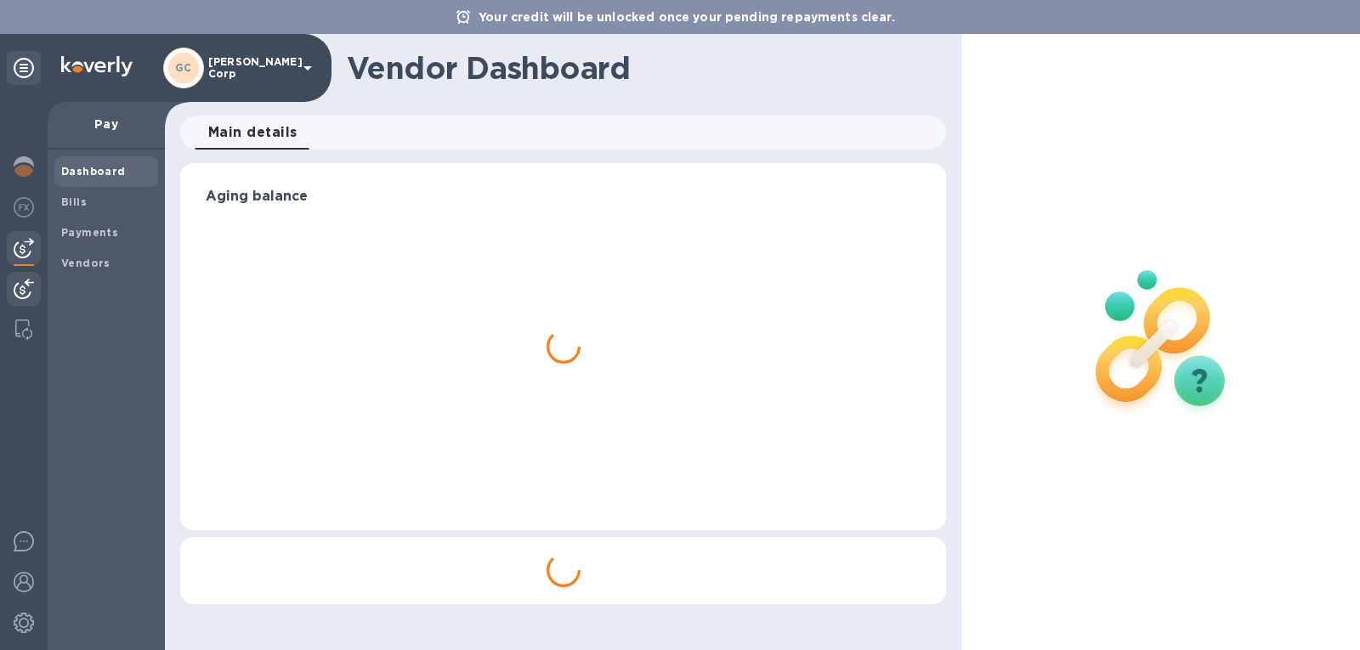
click at [20, 277] on div at bounding box center [24, 290] width 34 height 37
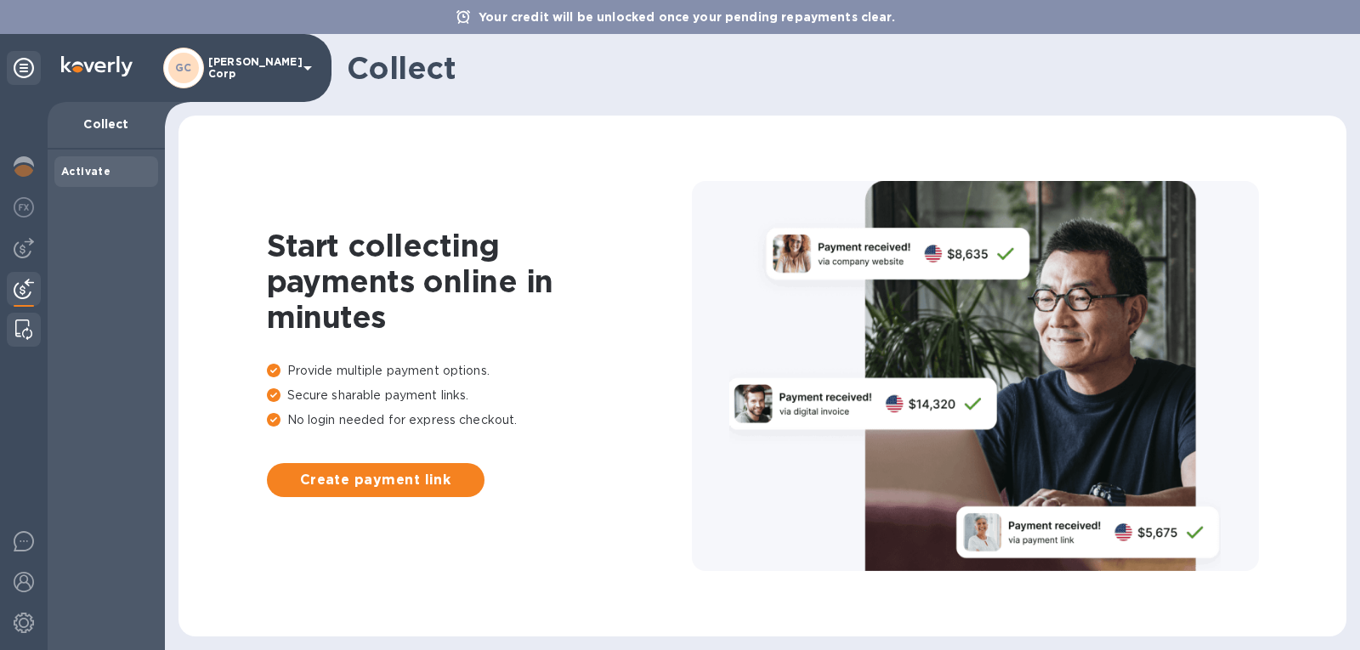
click at [19, 325] on img at bounding box center [23, 329] width 17 height 20
